Goal: Check status: Check status

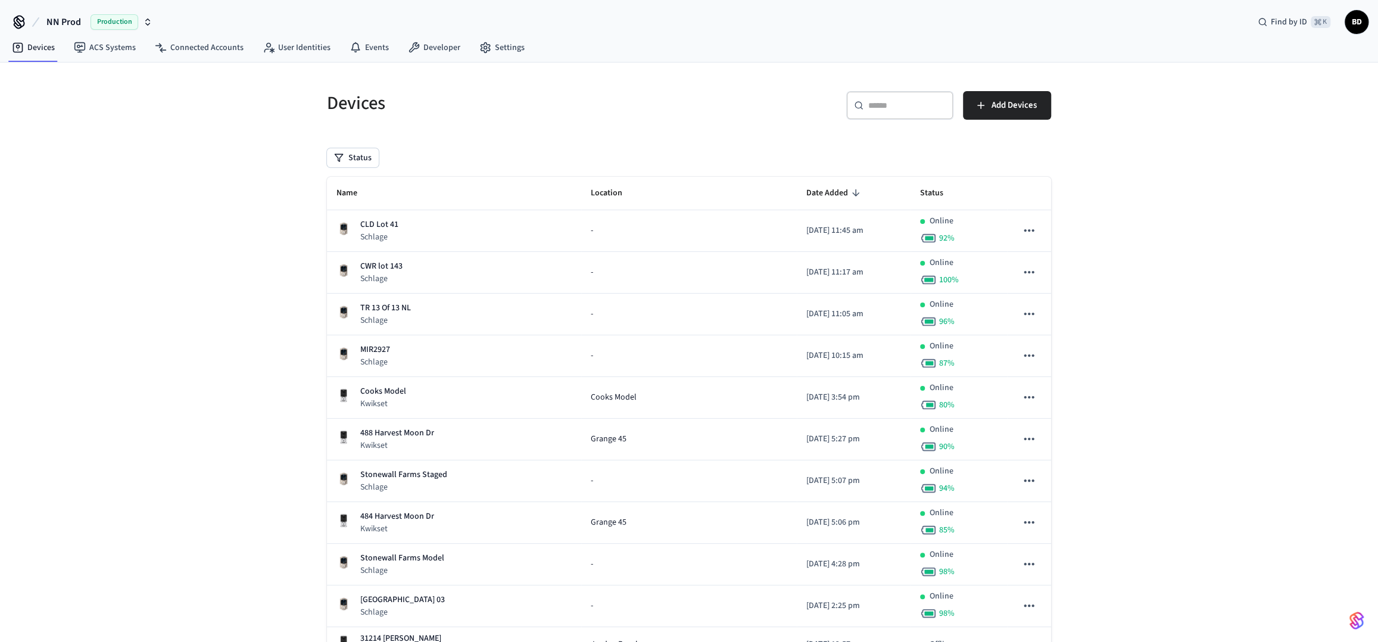
click at [878, 110] on input "text" at bounding box center [906, 105] width 77 height 12
paste input "**********"
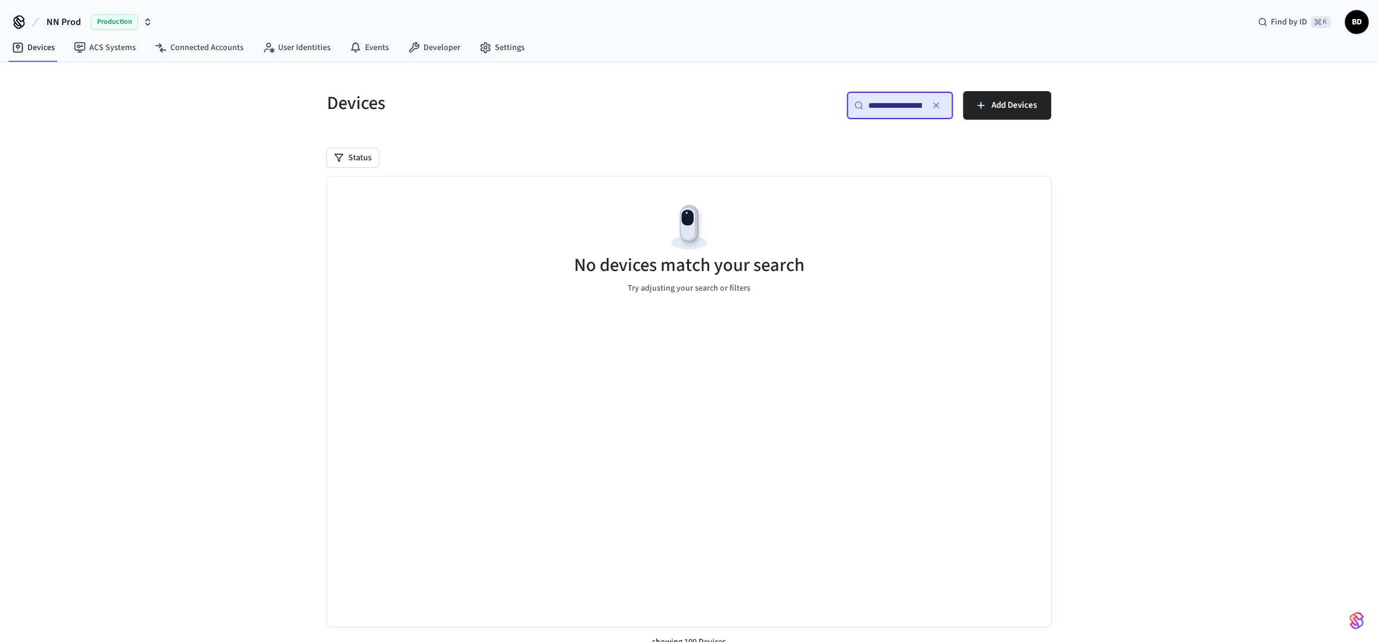
scroll to position [0, 89]
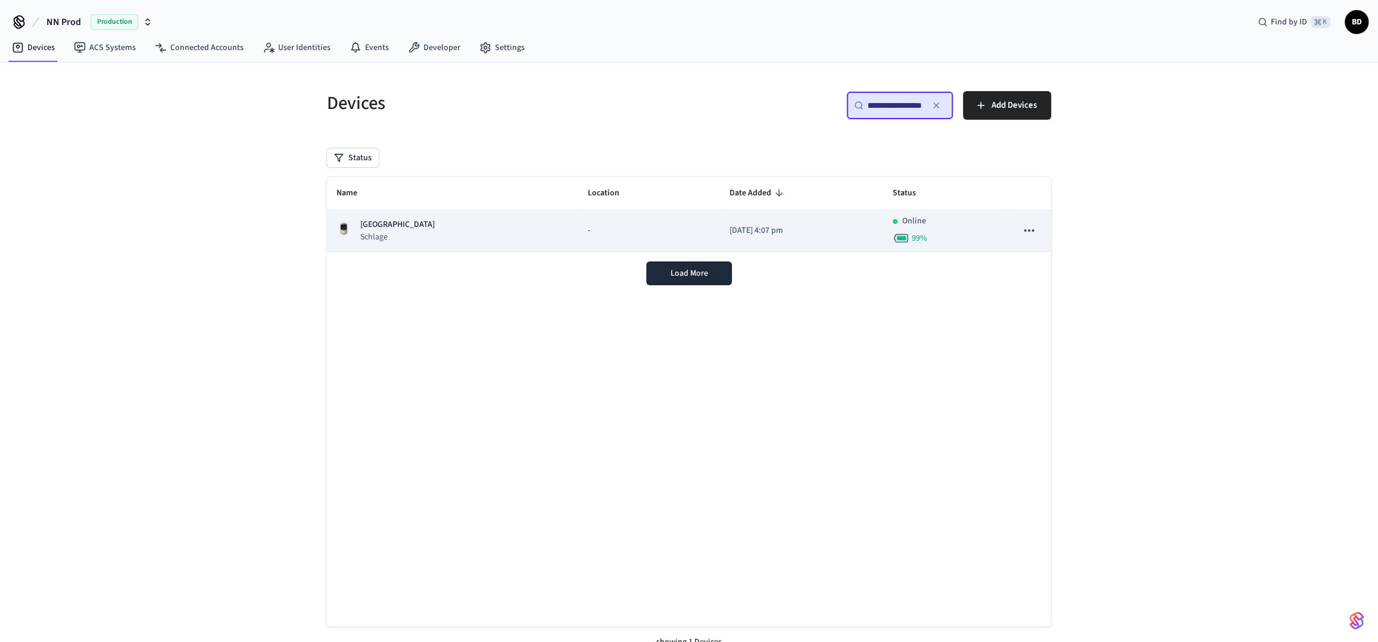
type input "**********"
click at [768, 243] on td "[DATE] 4:07 pm" at bounding box center [801, 231] width 163 height 42
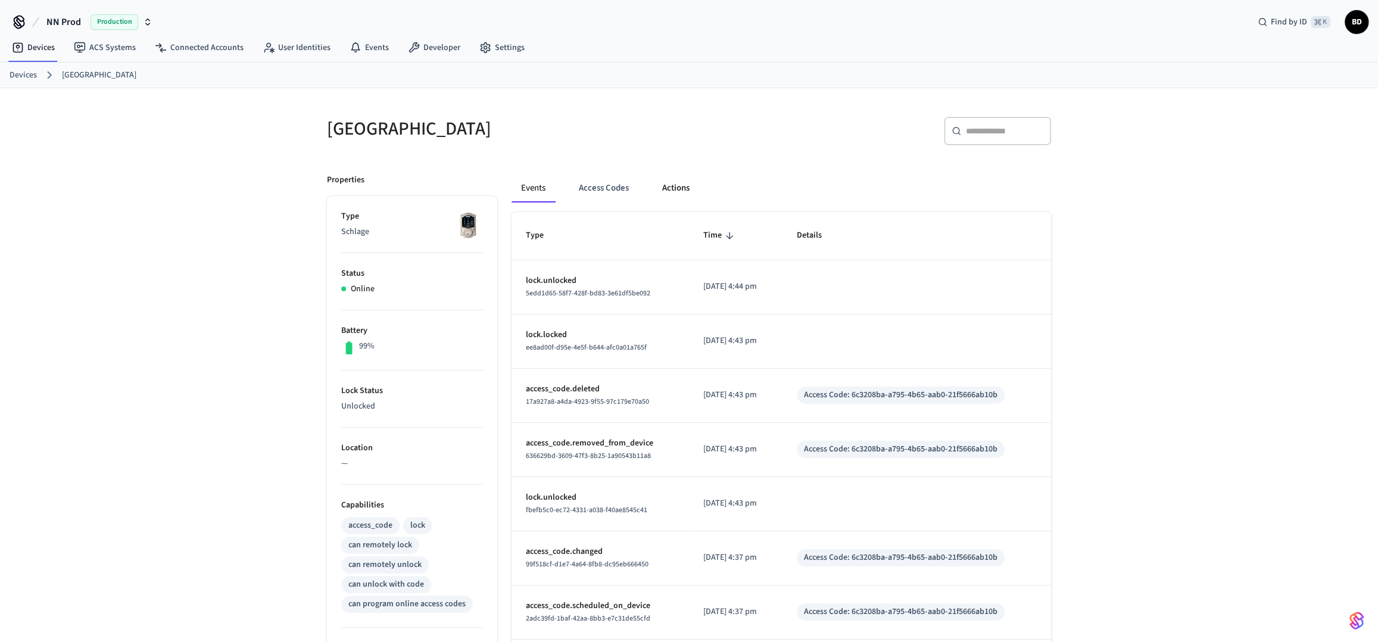
click at [669, 186] on button "Actions" at bounding box center [676, 188] width 46 height 29
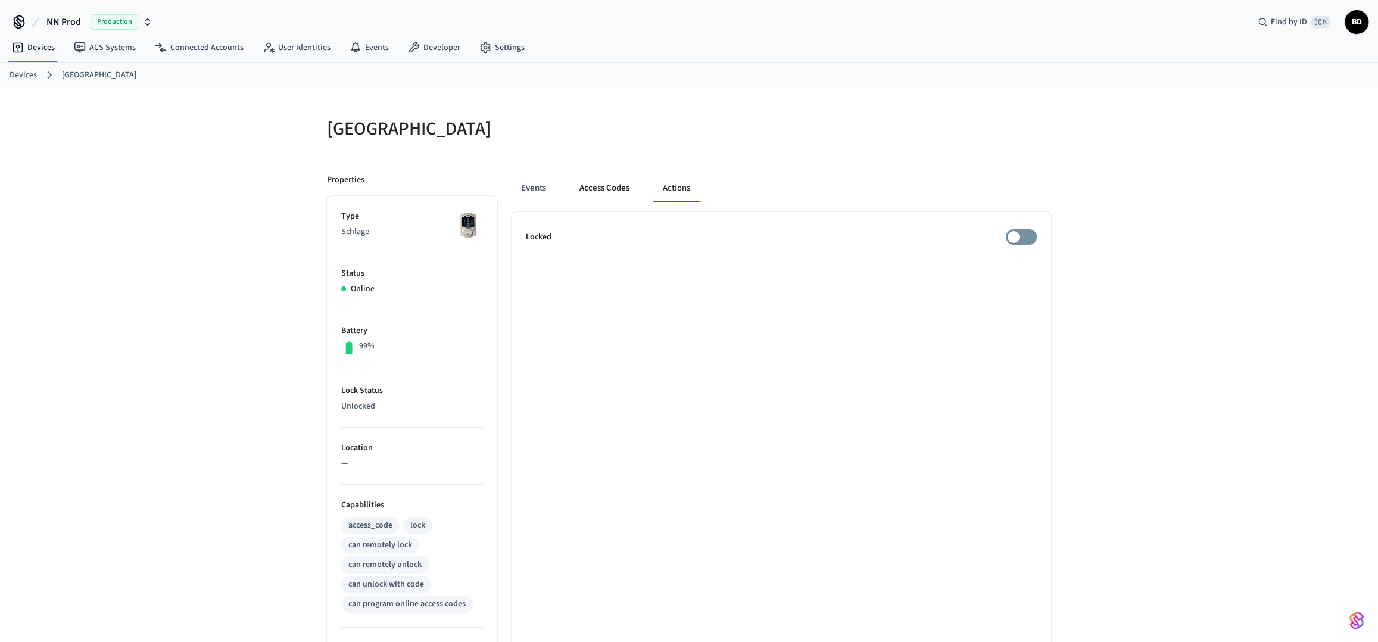
click at [623, 190] on button "Access Codes" at bounding box center [604, 188] width 69 height 29
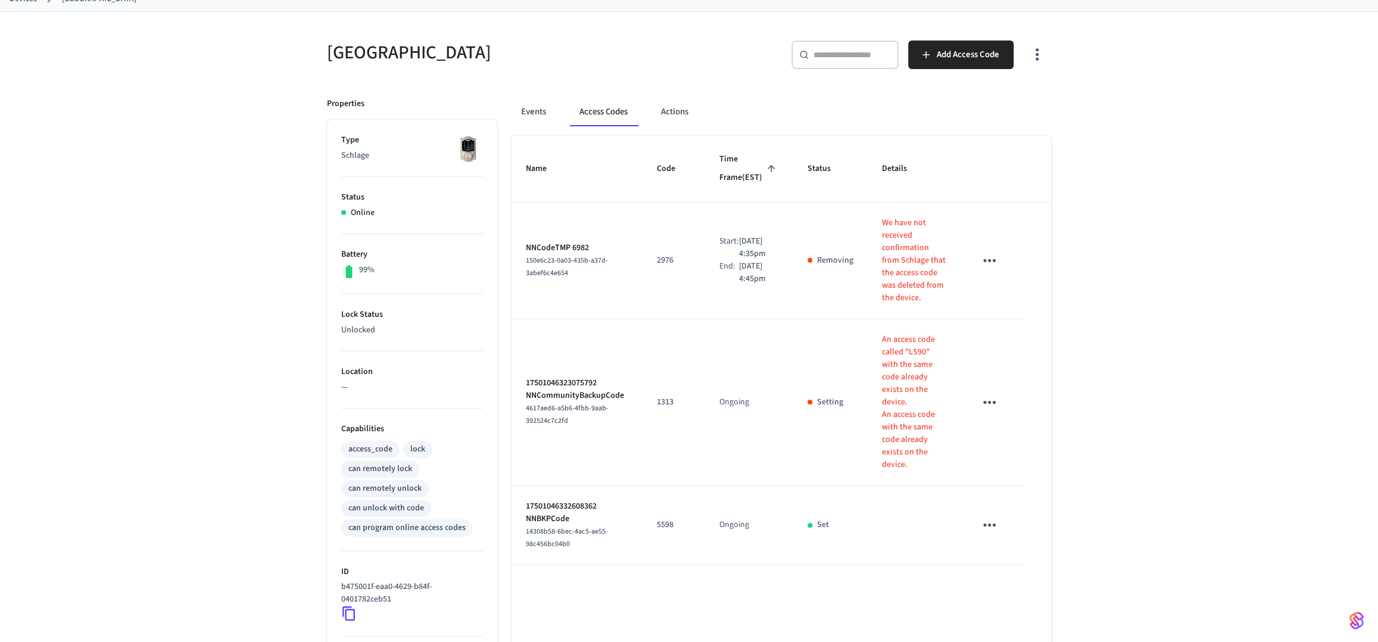
scroll to position [102, 0]
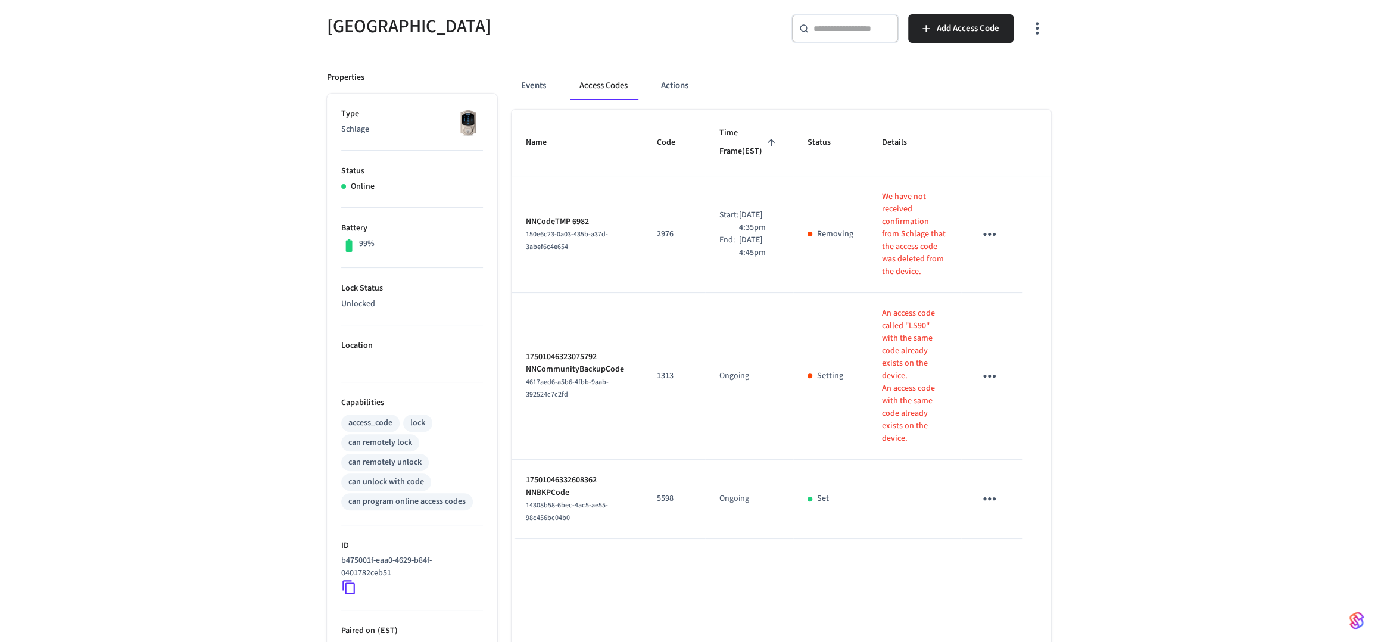
click at [991, 379] on icon "sticky table" at bounding box center [989, 376] width 18 height 18
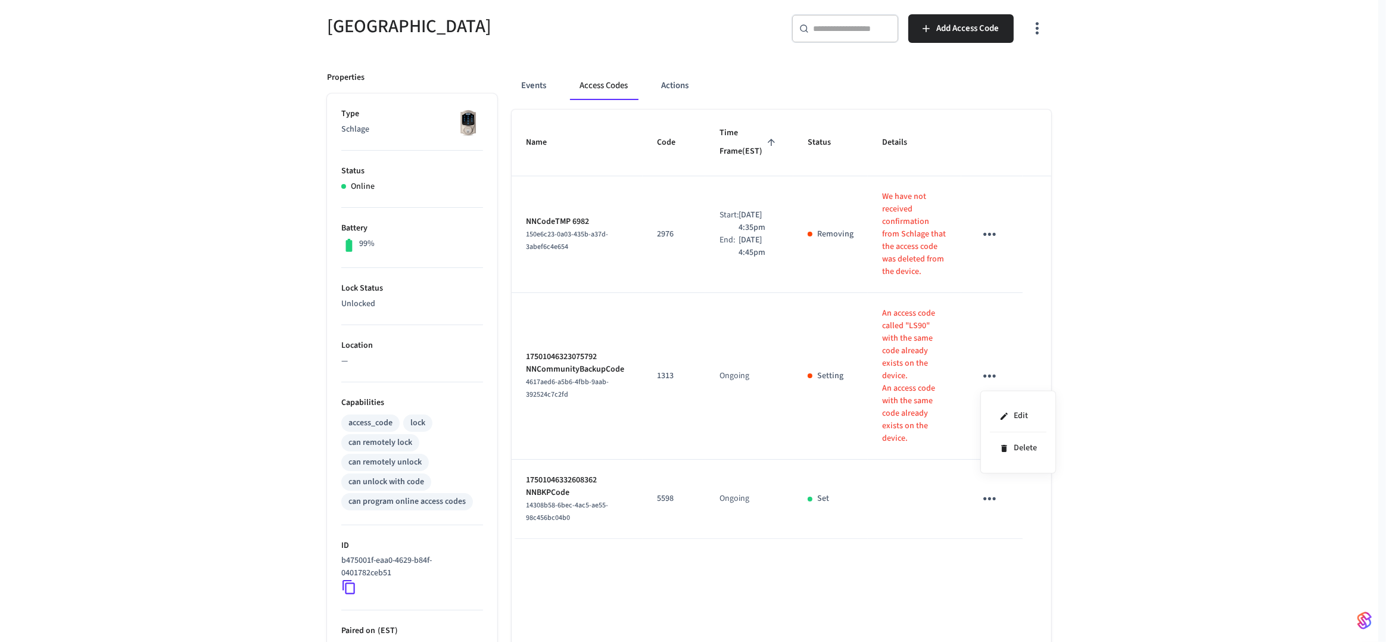
click at [1013, 313] on div at bounding box center [693, 321] width 1386 height 642
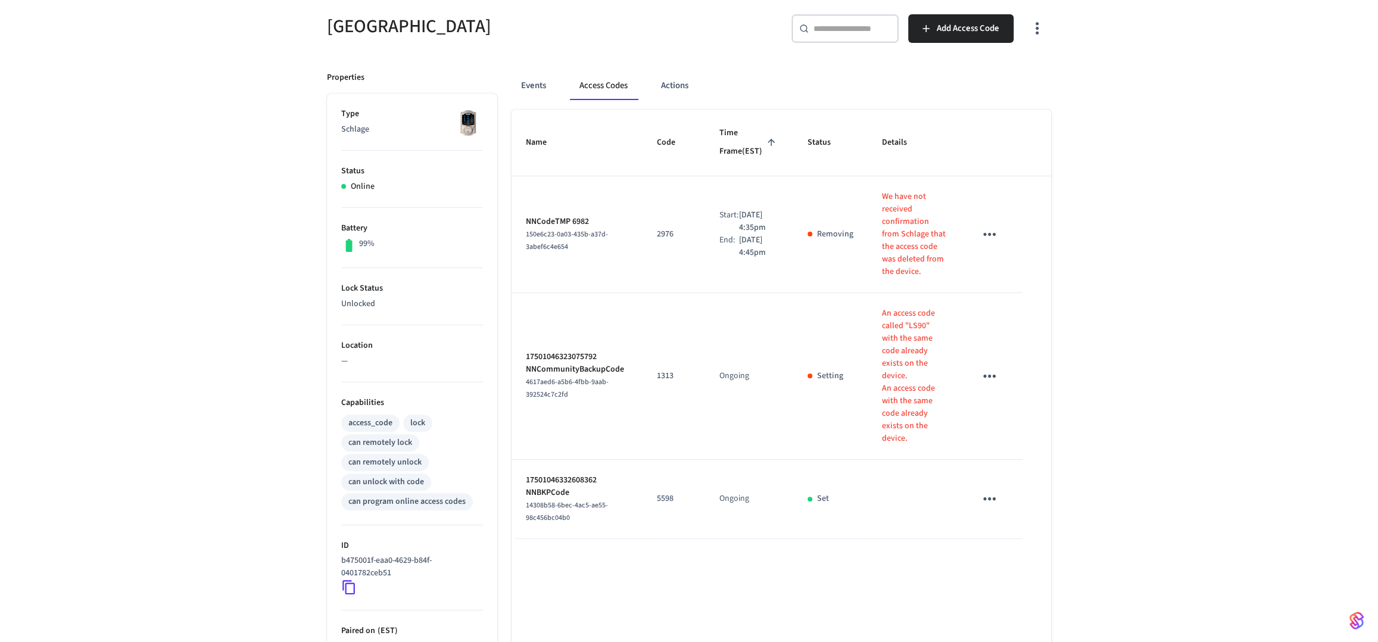
scroll to position [63, 0]
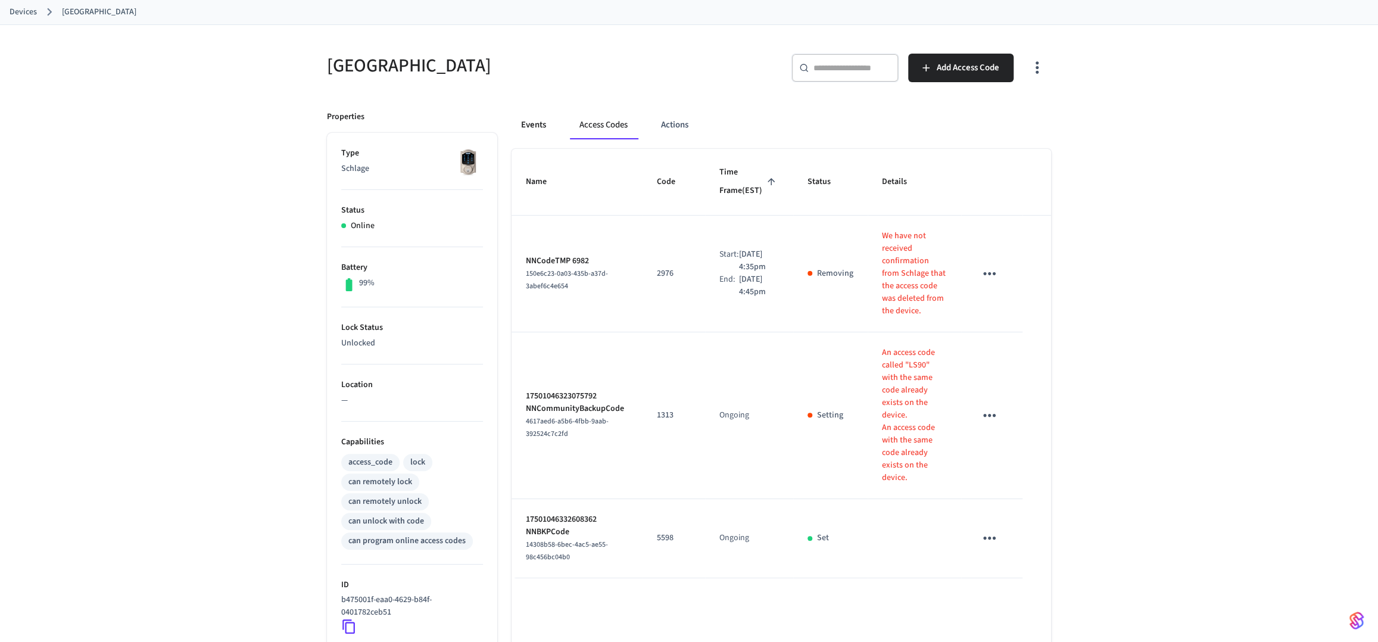
click at [551, 124] on button "Events" at bounding box center [534, 125] width 44 height 29
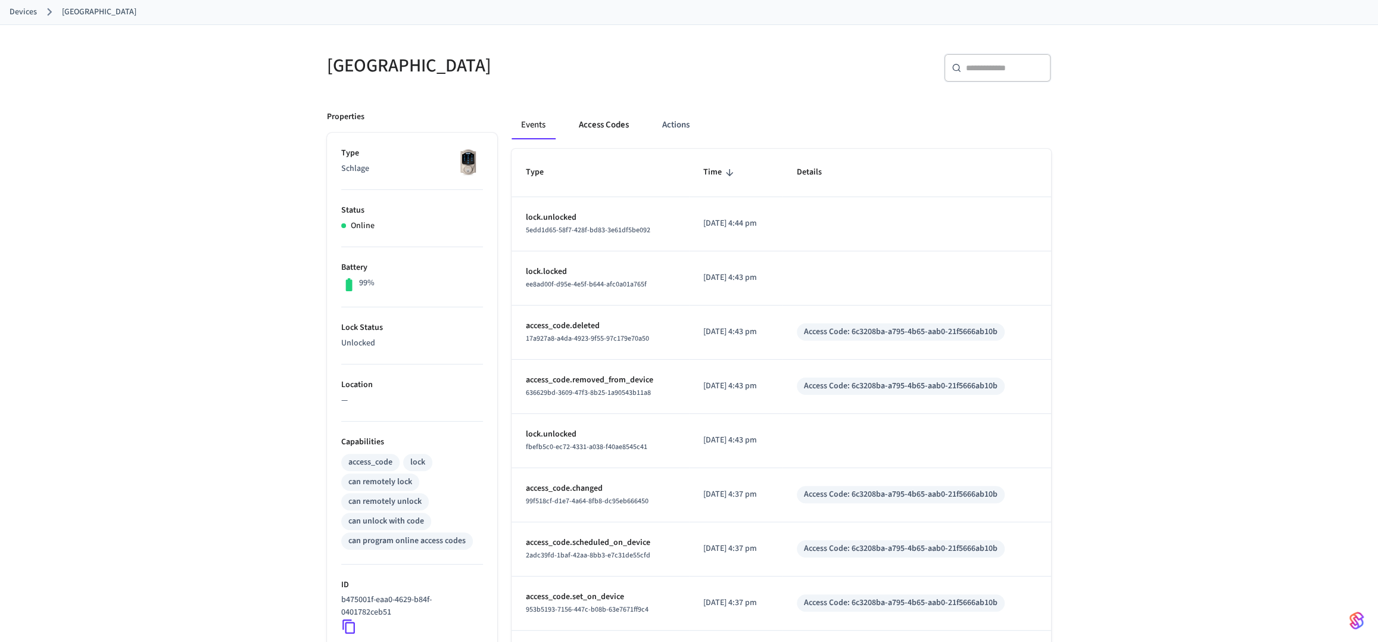
click at [600, 133] on button "Access Codes" at bounding box center [603, 125] width 69 height 29
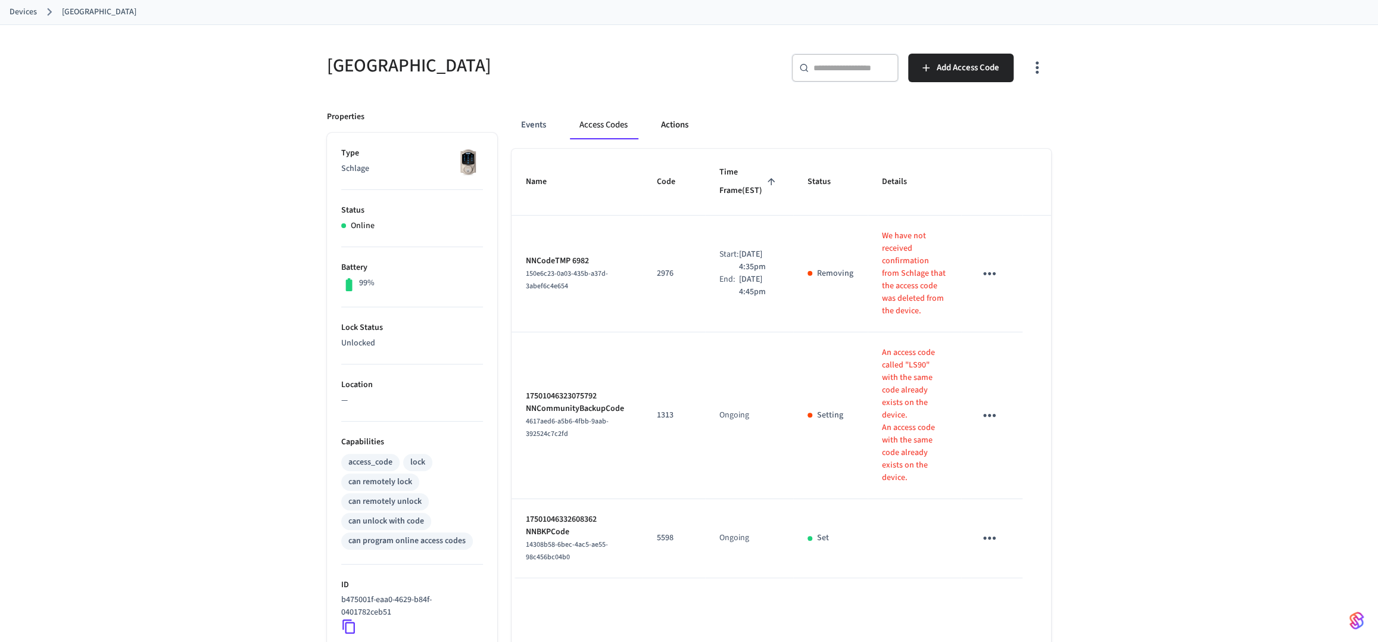
click at [668, 127] on button "Actions" at bounding box center [674, 125] width 46 height 29
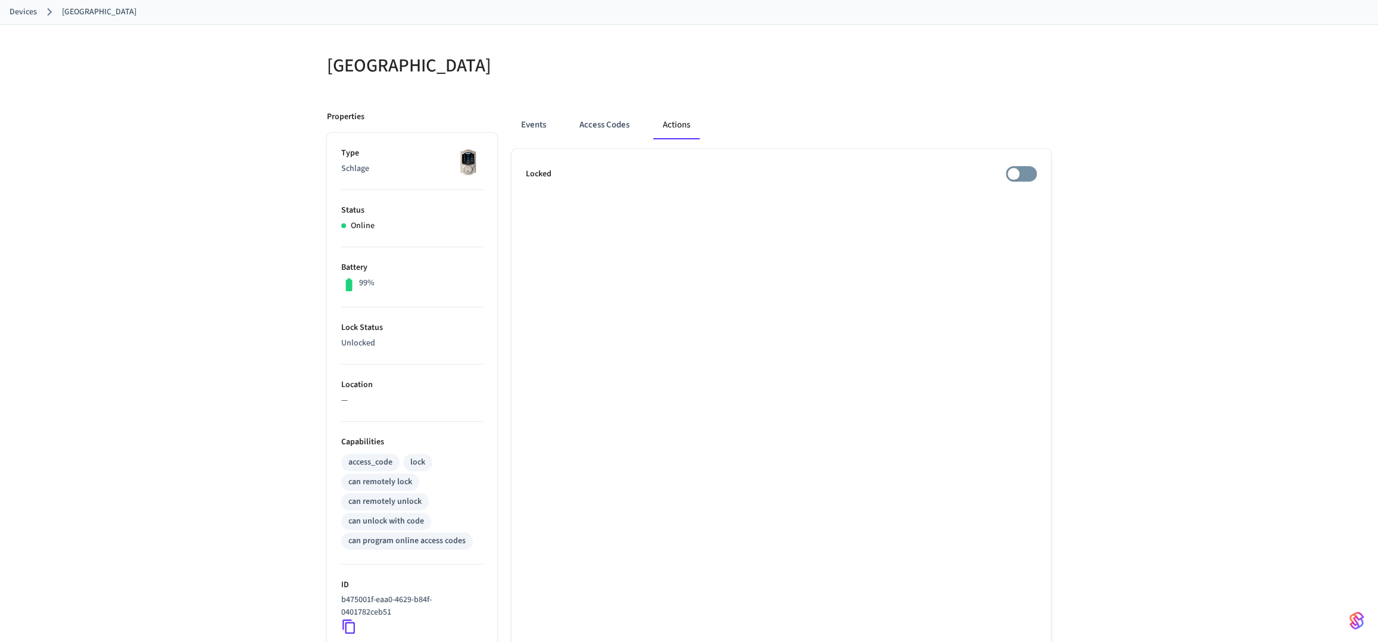
click at [501, 130] on div "Events Access Codes Actions Locked" at bounding box center [774, 451] width 554 height 711
click at [518, 132] on button "Events" at bounding box center [534, 125] width 44 height 29
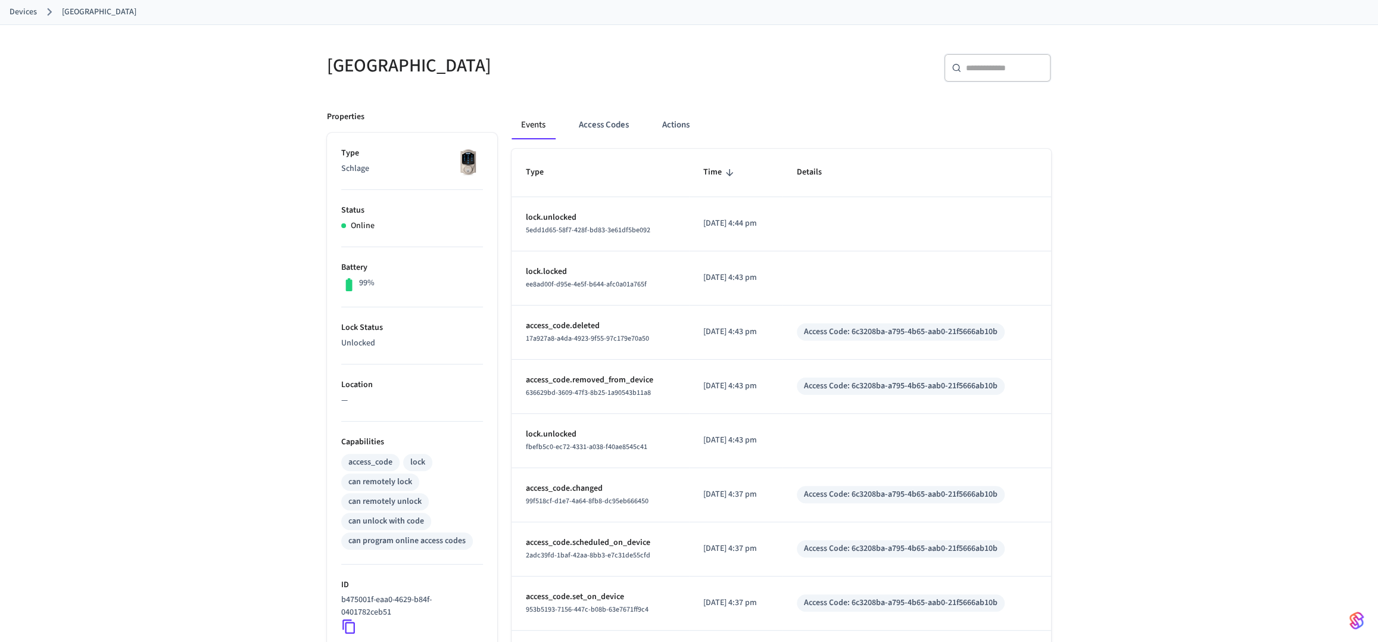
scroll to position [240, 0]
